Goal: Information Seeking & Learning: Learn about a topic

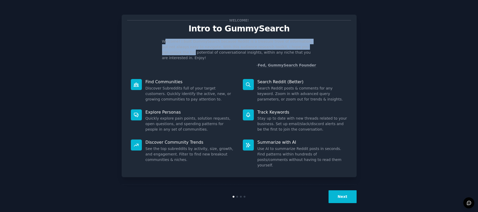
drag, startPoint x: 164, startPoint y: 42, endPoint x: 371, endPoint y: 47, distance: 207.0
click at [371, 47] on div "Welcome! Intro to GummySearch Welcome! I built GummySearch because Reddit is a …" at bounding box center [239, 108] width 464 height 202
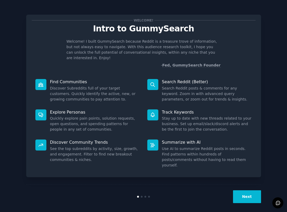
click at [98, 88] on dd "Discover Subreddits full of your target customers. Quickly identify the active,…" at bounding box center [95, 94] width 90 height 17
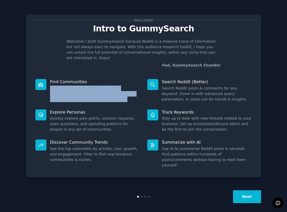
click at [98, 88] on dd "Discover Subreddits full of your target customers. Quickly identify the active,…" at bounding box center [95, 94] width 90 height 17
click at [126, 94] on dd "Discover Subreddits full of your target customers. Quickly identify the active,…" at bounding box center [95, 94] width 90 height 17
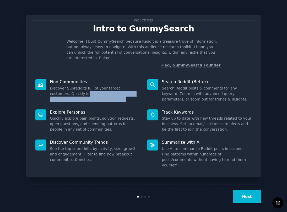
drag, startPoint x: 111, startPoint y: 95, endPoint x: 68, endPoint y: 86, distance: 44.5
click at [66, 86] on div "Find Communities Discover Subreddits full of your target customers. Quickly ide…" at bounding box center [88, 91] width 112 height 30
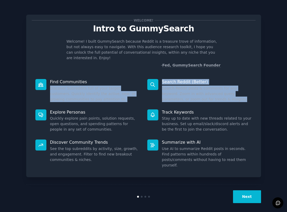
drag, startPoint x: 198, startPoint y: 91, endPoint x: 143, endPoint y: 78, distance: 56.5
click at [143, 78] on dl "Find Communities Discover Subreddits full of your target customers. Quickly ide…" at bounding box center [144, 91] width 224 height 30
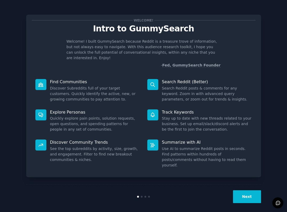
click at [88, 49] on p "Welcome! I built GummySearch because Reddit is a treasure trove of information,…" at bounding box center [144, 50] width 154 height 22
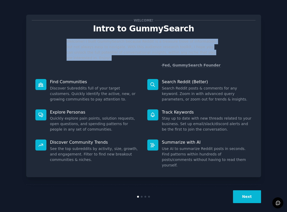
click at [88, 49] on p "Welcome! I built GummySearch because Reddit is a treasure trove of information,…" at bounding box center [144, 50] width 154 height 22
click at [88, 50] on p "Welcome! I built GummySearch because Reddit is a treasure trove of information,…" at bounding box center [144, 50] width 154 height 22
drag, startPoint x: 68, startPoint y: 41, endPoint x: 219, endPoint y: 53, distance: 151.6
click at [219, 53] on div "Welcome! I built GummySearch because Reddit is a treasure trove of information,…" at bounding box center [144, 53] width 224 height 29
click at [219, 53] on p "Welcome! I built GummySearch because Reddit is a treasure trove of information,…" at bounding box center [144, 50] width 154 height 22
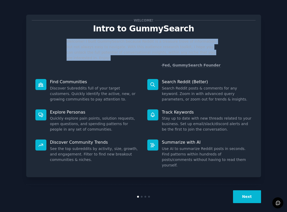
drag, startPoint x: 213, startPoint y: 54, endPoint x: 53, endPoint y: 42, distance: 160.4
click at [53, 42] on div "Welcome! I built GummySearch because Reddit is a treasure trove of information,…" at bounding box center [144, 53] width 224 height 29
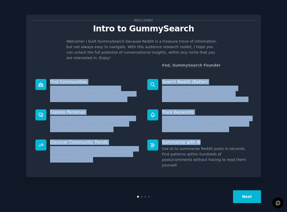
drag, startPoint x: 49, startPoint y: 75, endPoint x: 255, endPoint y: 138, distance: 215.2
click at [257, 136] on div "Welcome! Intro to GummySearch Welcome! I built GummySearch because Reddit is a …" at bounding box center [143, 96] width 235 height 163
click at [255, 138] on div "Summarize with AI Use AI to summarize Reddit posts in seconds. Find patterns wi…" at bounding box center [200, 154] width 112 height 36
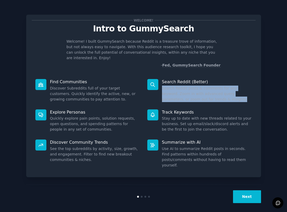
drag, startPoint x: 212, startPoint y: 94, endPoint x: 156, endPoint y: 85, distance: 56.8
click at [156, 85] on div "Search Reddit (Better) Search Reddit posts & comments for any keyword. Zoom in …" at bounding box center [200, 91] width 112 height 30
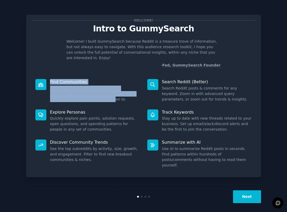
drag, startPoint x: 95, startPoint y: 92, endPoint x: 41, endPoint y: 83, distance: 55.0
click at [41, 83] on div "Find Communities Discover Subreddits full of your target customers. Quickly ide…" at bounding box center [88, 91] width 112 height 30
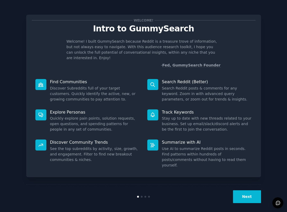
click at [69, 86] on dd "Discover Subreddits full of your target customers. Quickly identify the active,…" at bounding box center [95, 94] width 90 height 17
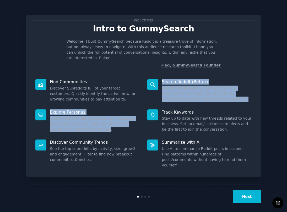
drag, startPoint x: 116, startPoint y: 95, endPoint x: 82, endPoint y: 125, distance: 44.8
click at [82, 125] on div "Find Communities Discover Subreddits full of your target customers. Quickly ide…" at bounding box center [144, 124] width 224 height 97
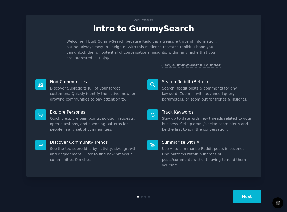
click at [86, 125] on dd "Quickly explore pain points, solution requests, open questions, and spending pa…" at bounding box center [95, 124] width 90 height 17
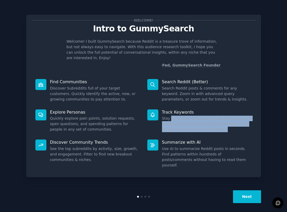
drag, startPoint x: 210, startPoint y: 118, endPoint x: 171, endPoint y: 112, distance: 38.9
click at [171, 116] on dd "Stay up to date with new threads related to your business. Set up email/slack/d…" at bounding box center [207, 124] width 90 height 17
click at [243, 196] on button "Next" at bounding box center [247, 197] width 28 height 13
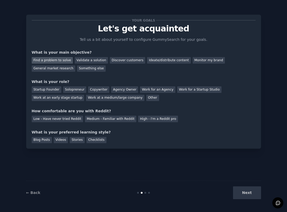
click at [60, 60] on div "Find a problem to solve" at bounding box center [52, 60] width 41 height 7
click at [92, 60] on div "Validate a solution" at bounding box center [91, 60] width 33 height 7
click at [60, 61] on div "Find a problem to solve" at bounding box center [52, 60] width 41 height 7
click at [77, 60] on div "Validate a solution" at bounding box center [91, 60] width 33 height 7
click at [54, 89] on div "Startup Founder" at bounding box center [47, 90] width 30 height 7
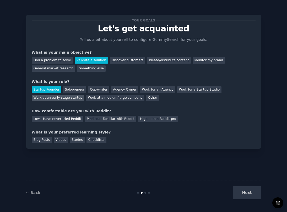
click at [66, 99] on div "Work at an early stage startup" at bounding box center [58, 98] width 53 height 7
click at [56, 91] on div "Startup Founder" at bounding box center [47, 90] width 30 height 7
click at [119, 119] on div "Medium - Familiar with Reddit" at bounding box center [110, 119] width 51 height 7
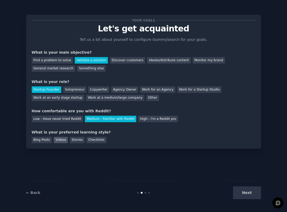
click at [55, 141] on div "Videos" at bounding box center [61, 140] width 14 height 7
click at [101, 141] on div "Checklists" at bounding box center [97, 140] width 20 height 7
click at [62, 140] on div "Videos" at bounding box center [61, 140] width 14 height 7
click at [249, 196] on button "Next" at bounding box center [247, 193] width 28 height 13
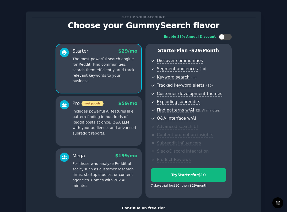
scroll to position [7, 0]
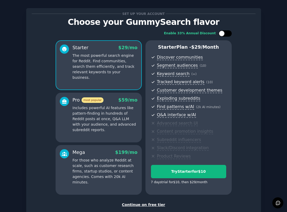
click at [219, 33] on div at bounding box center [222, 34] width 6 height 6
click at [223, 32] on div at bounding box center [223, 33] width 4 height 3
click at [223, 32] on div at bounding box center [222, 34] width 6 height 6
click at [223, 32] on div at bounding box center [223, 33] width 4 height 3
click at [223, 32] on div at bounding box center [222, 34] width 6 height 6
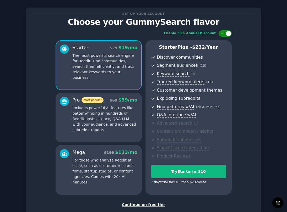
click at [223, 32] on div at bounding box center [223, 33] width 4 height 3
click at [225, 34] on div at bounding box center [225, 33] width 13 height 6
checkbox input "false"
click at [153, 203] on div "Continue on free tier" at bounding box center [144, 206] width 224 height 6
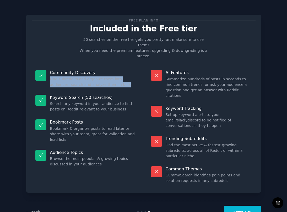
drag, startPoint x: 56, startPoint y: 70, endPoint x: 109, endPoint y: 73, distance: 53.4
click at [109, 73] on div "Community Discovery Find subreddits and organize them into audiences, search an…" at bounding box center [86, 78] width 108 height 25
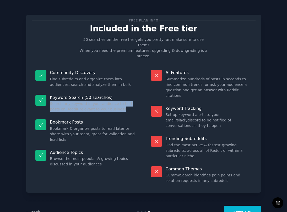
drag, startPoint x: 50, startPoint y: 92, endPoint x: 114, endPoint y: 97, distance: 64.0
click at [114, 101] on dd "Search any keyword in your audience to find posts on Reddit relevant to your bu…" at bounding box center [93, 106] width 86 height 11
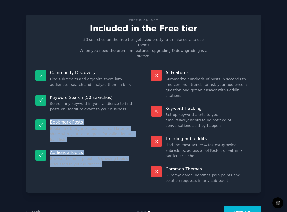
drag, startPoint x: 114, startPoint y: 97, endPoint x: 110, endPoint y: 152, distance: 55.2
click at [110, 152] on dl "Community Discovery Find subreddits and organize them into audiences, search an…" at bounding box center [86, 126] width 108 height 121
click at [110, 152] on div "Audience Topics Browse the most popular & growing topics discussed in your audi…" at bounding box center [86, 158] width 108 height 25
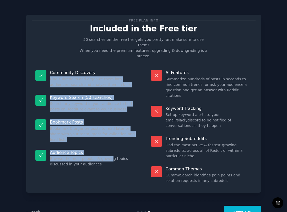
drag, startPoint x: 109, startPoint y: 143, endPoint x: 41, endPoint y: 71, distance: 98.9
click at [41, 71] on dl "Community Discovery Find subreddits and organize them into audiences, search an…" at bounding box center [86, 126] width 108 height 121
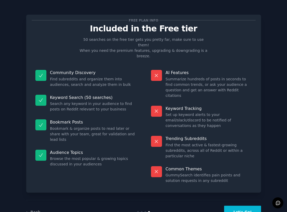
drag, startPoint x: 98, startPoint y: 123, endPoint x: 113, endPoint y: 144, distance: 26.7
click at [98, 126] on dd "Bookmark & organize posts to read later or share with your team, great for vali…" at bounding box center [93, 134] width 86 height 17
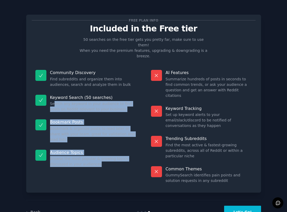
drag, startPoint x: 108, startPoint y: 153, endPoint x: 56, endPoint y: 95, distance: 78.6
click at [54, 93] on dl "Community Discovery Find subreddits and organize them into audiences, search an…" at bounding box center [86, 126] width 108 height 121
click at [238, 206] on button "Let's Go!" at bounding box center [242, 212] width 37 height 13
